Goal: Information Seeking & Learning: Learn about a topic

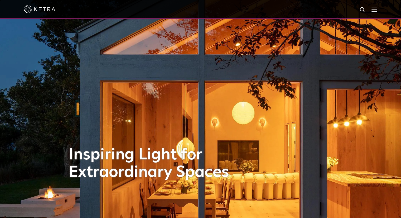
click at [377, 10] on img at bounding box center [374, 9] width 6 height 5
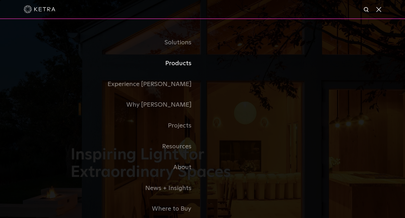
click at [186, 63] on link "Products" at bounding box center [137, 63] width 132 height 21
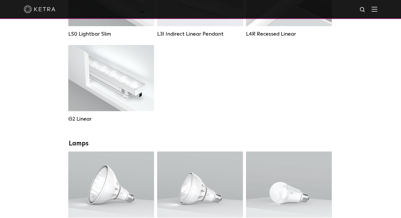
scroll to position [263, 0]
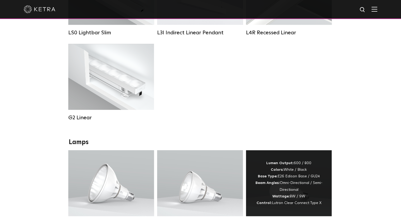
click at [314, 179] on div "Lumen Output: 600 / 800 Colors: White / Black Base Type: E26 Edison Base / GU24…" at bounding box center [289, 183] width 70 height 46
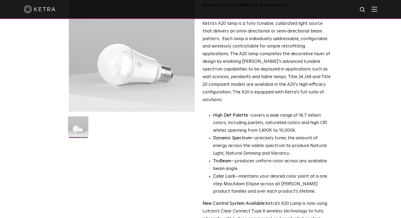
scroll to position [132, 0]
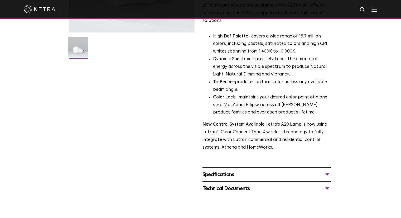
click at [215, 170] on div "Specifications" at bounding box center [266, 174] width 128 height 8
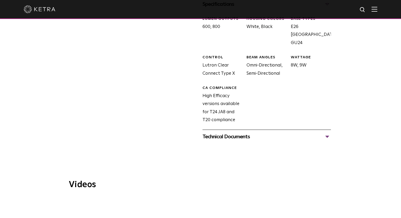
scroll to position [316, 0]
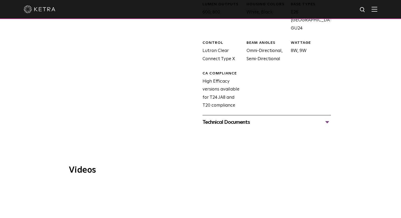
click at [238, 118] on div "Technical Documents" at bounding box center [266, 122] width 128 height 8
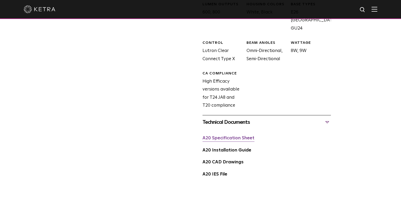
click at [238, 136] on link "A20 Specification Sheet" at bounding box center [228, 138] width 52 height 4
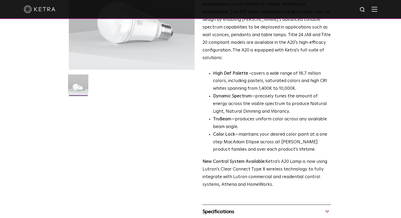
scroll to position [53, 0]
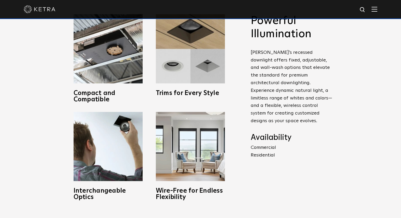
scroll to position [237, 0]
